Goal: Transaction & Acquisition: Purchase product/service

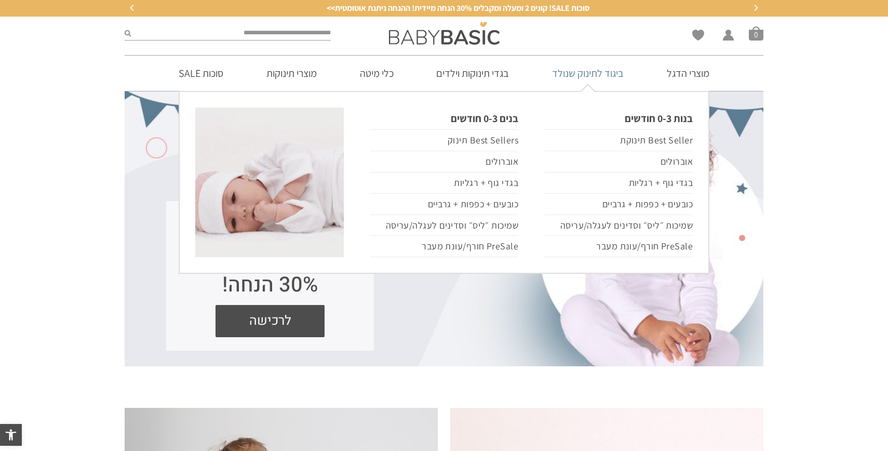
click at [579, 74] on link "ביגוד לתינוק שנולד" at bounding box center [588, 73] width 103 height 35
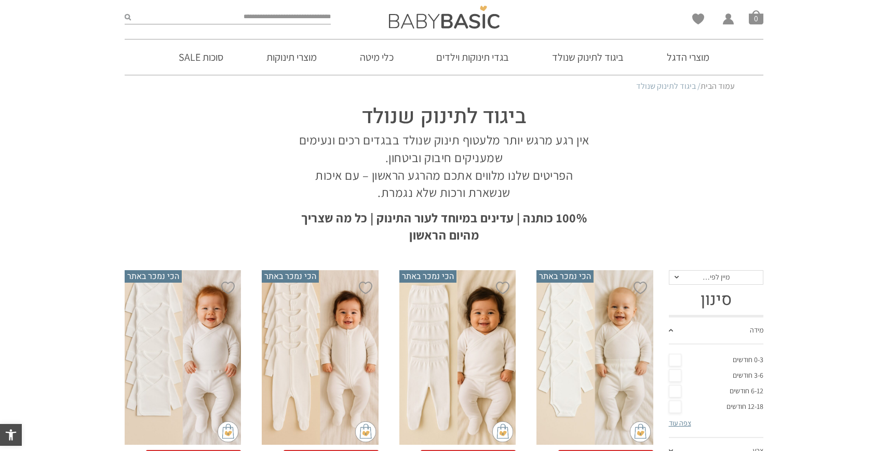
click at [566, 311] on div "x בחירת סוג בד טריקו (עונת מעבר/קיץ) פלנל (חורף)" at bounding box center [595, 357] width 116 height 175
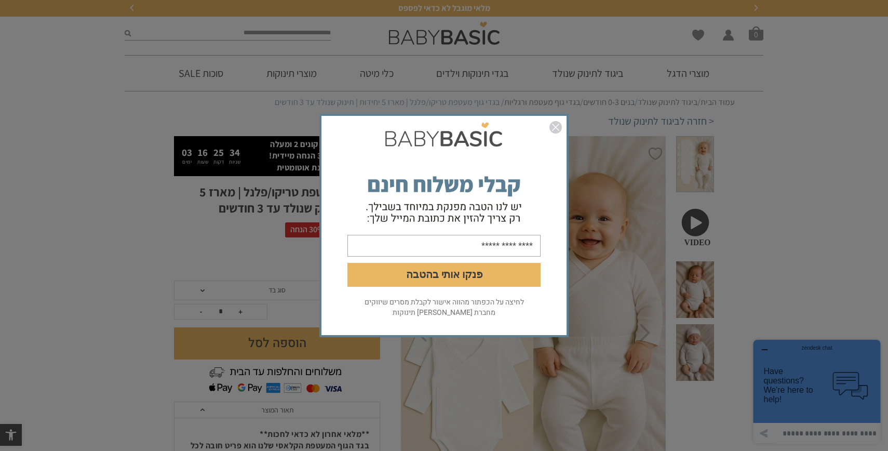
click at [555, 125] on img "סגור" at bounding box center [556, 127] width 12 height 12
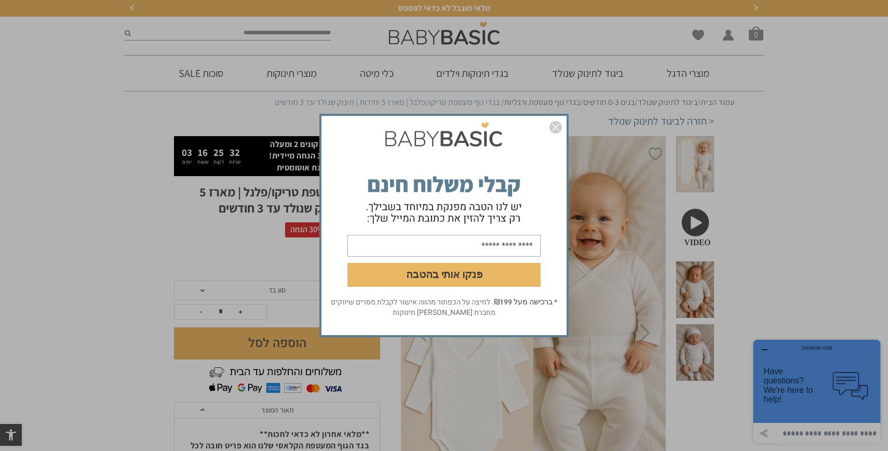
click at [558, 129] on img "סגור" at bounding box center [556, 127] width 12 height 12
